Goal: Check status: Check status

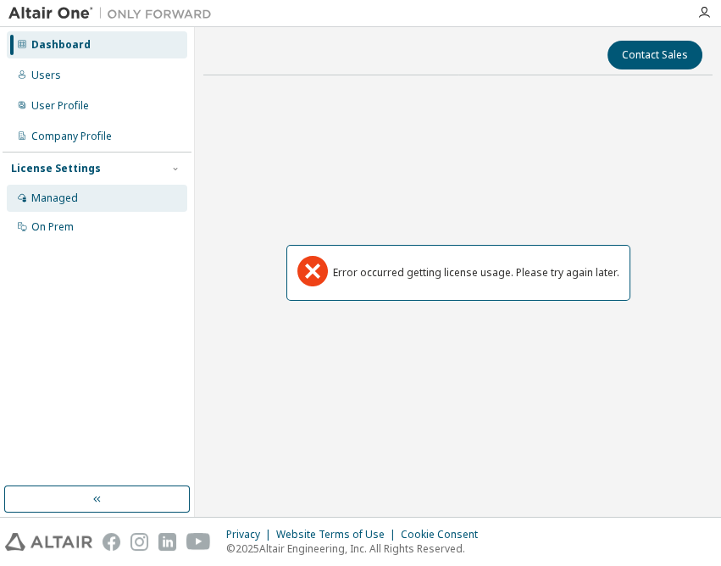
click at [119, 197] on div "Managed" at bounding box center [97, 198] width 180 height 27
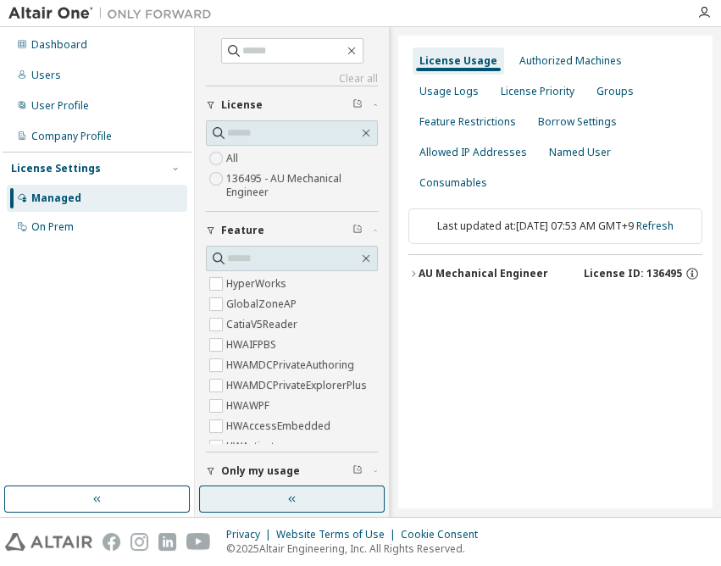
click at [275, 503] on button "button" at bounding box center [292, 499] width 186 height 27
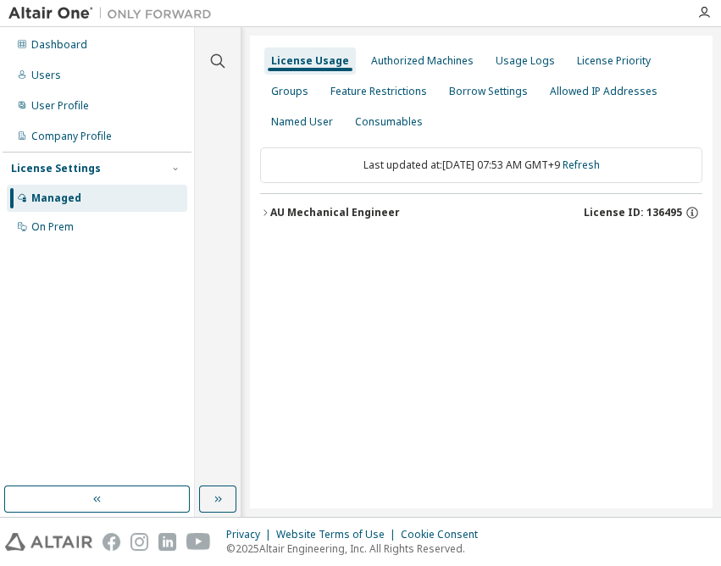
click at [344, 212] on div "AU Mechanical Engineer" at bounding box center [335, 213] width 130 height 14
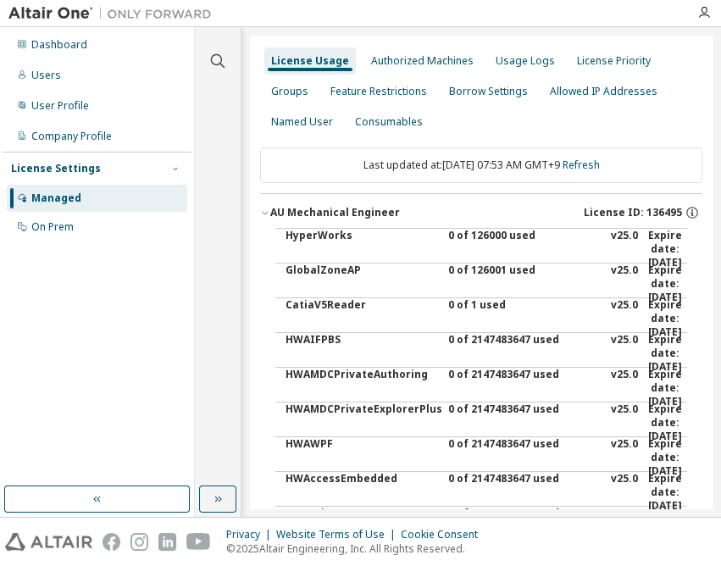
click at [481, 236] on div "0 of 126000 used" at bounding box center [524, 249] width 153 height 41
click at [69, 40] on div "Dashboard" at bounding box center [59, 45] width 56 height 14
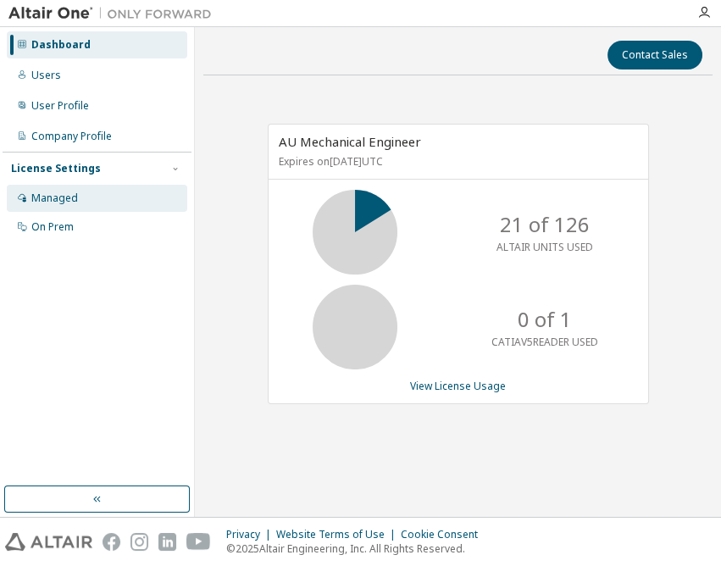
click at [10, 200] on div "Managed" at bounding box center [97, 198] width 180 height 27
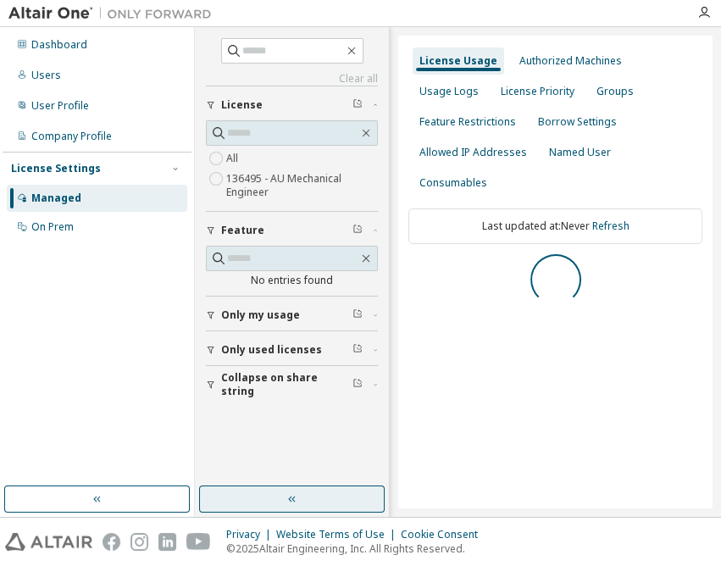
click at [271, 492] on button "button" at bounding box center [292, 499] width 186 height 27
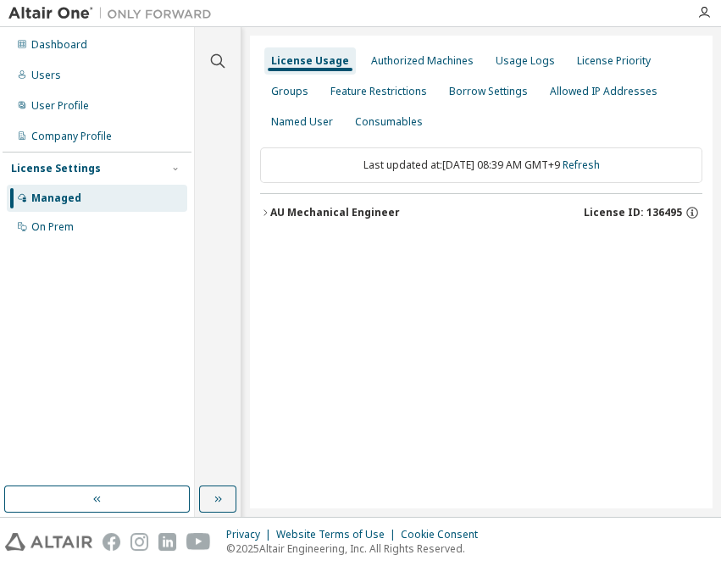
click at [391, 214] on div "AU Mechanical Engineer" at bounding box center [335, 213] width 130 height 14
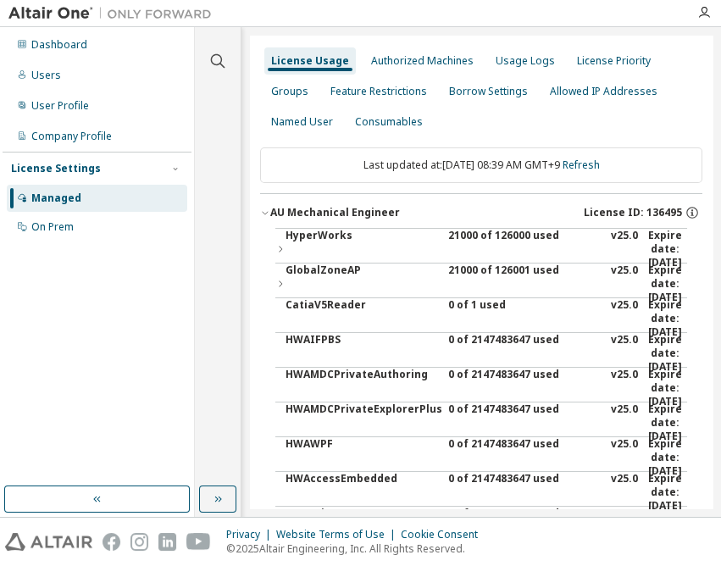
click at [460, 236] on div "21000 of 126000 used" at bounding box center [524, 249] width 153 height 41
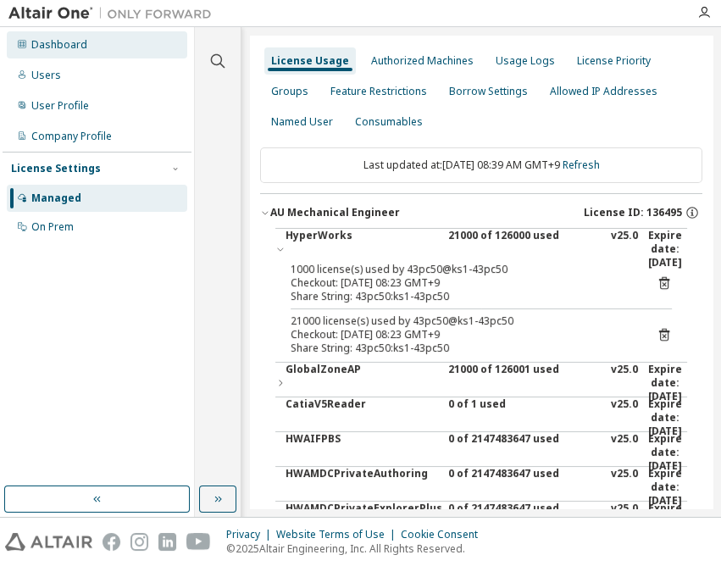
click at [57, 45] on div "Dashboard" at bounding box center [59, 45] width 56 height 14
